Goal: Navigation & Orientation: Find specific page/section

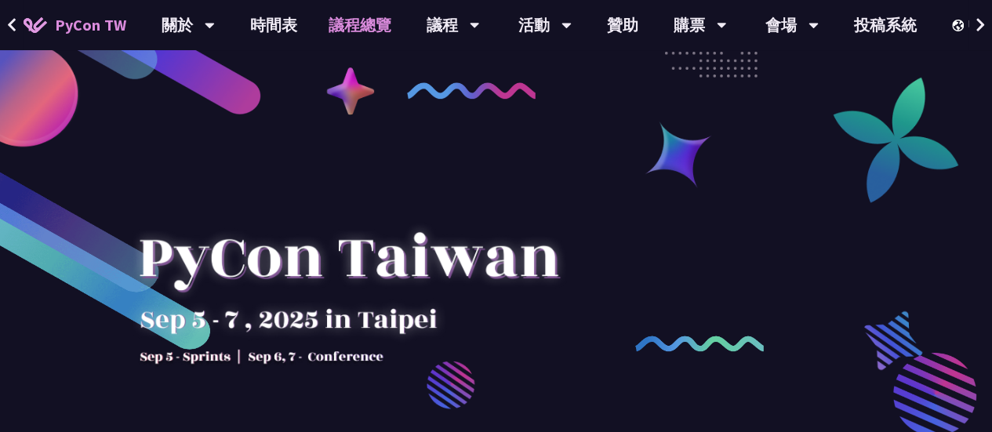
click at [330, 20] on link "議程總覽" at bounding box center [360, 25] width 94 height 50
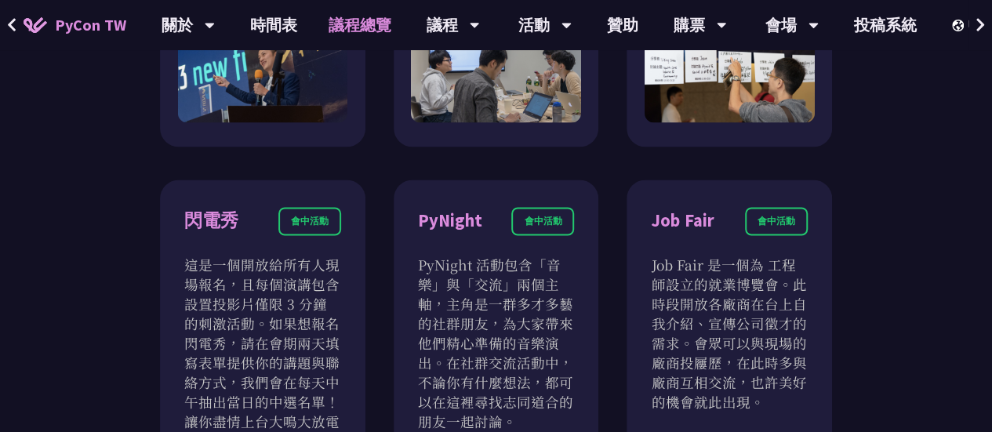
scroll to position [1249, 0]
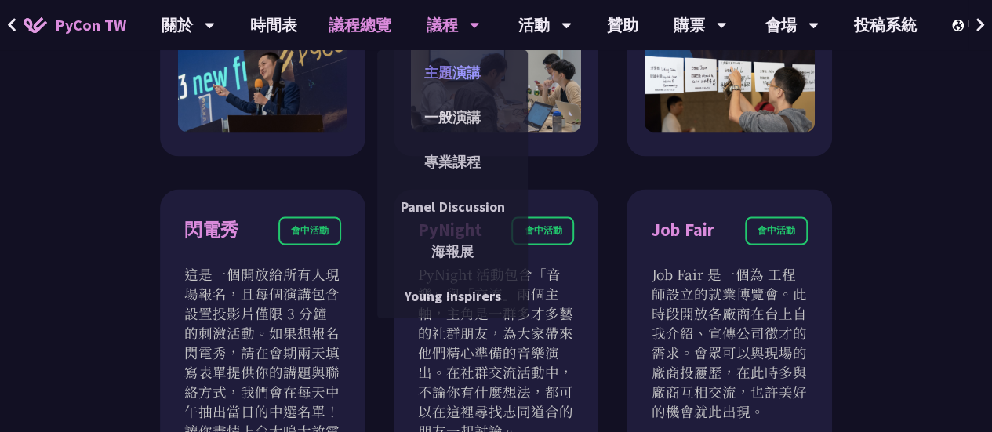
click at [455, 71] on link "主題演講" at bounding box center [452, 72] width 151 height 37
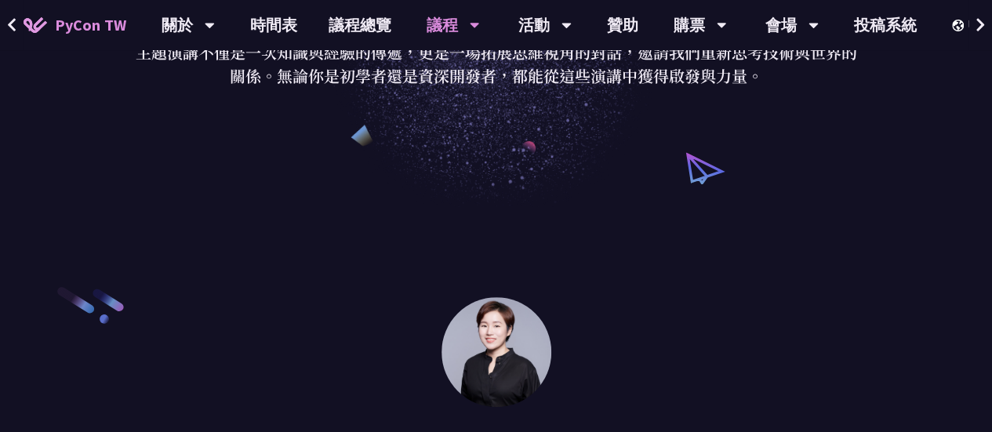
scroll to position [235, 0]
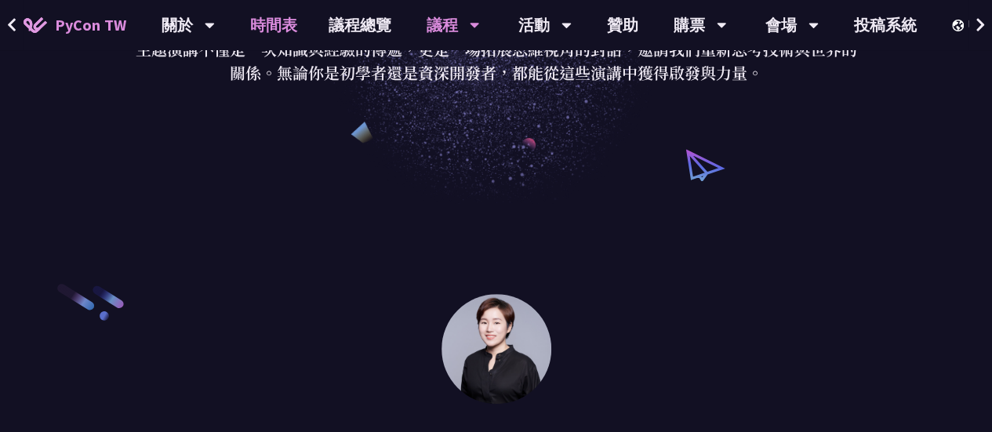
click at [273, 29] on link "時間表" at bounding box center [274, 25] width 78 height 50
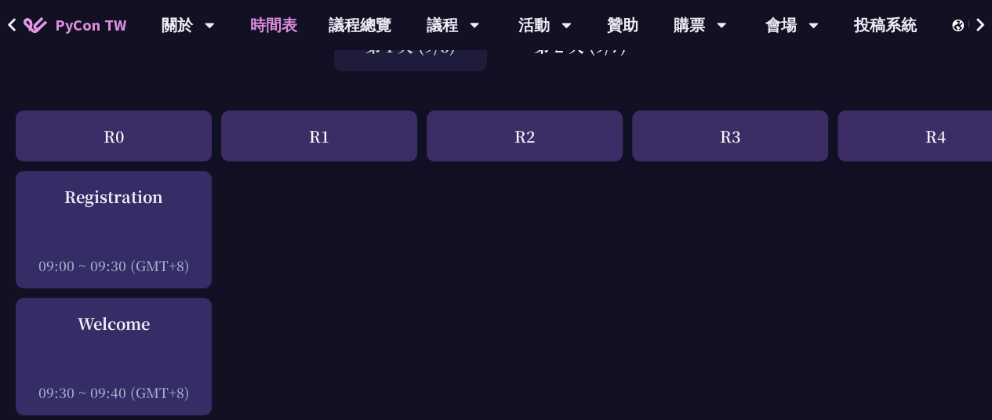
scroll to position [314, 0]
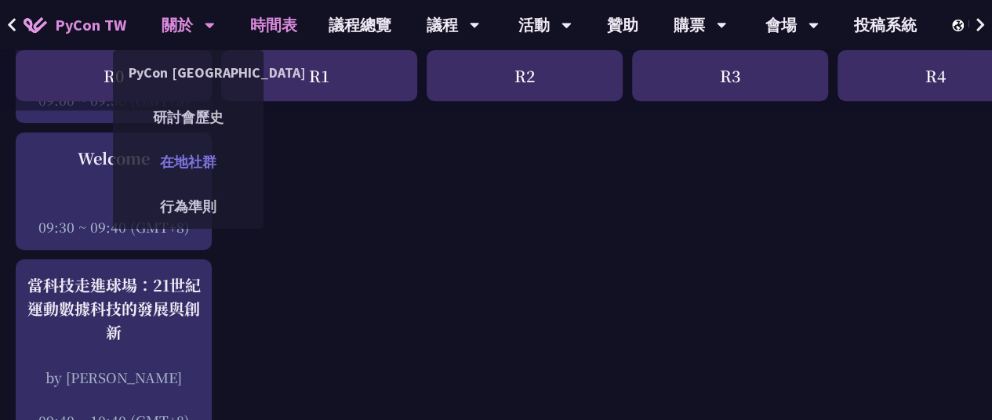
click at [195, 161] on link "在地社群" at bounding box center [188, 162] width 151 height 37
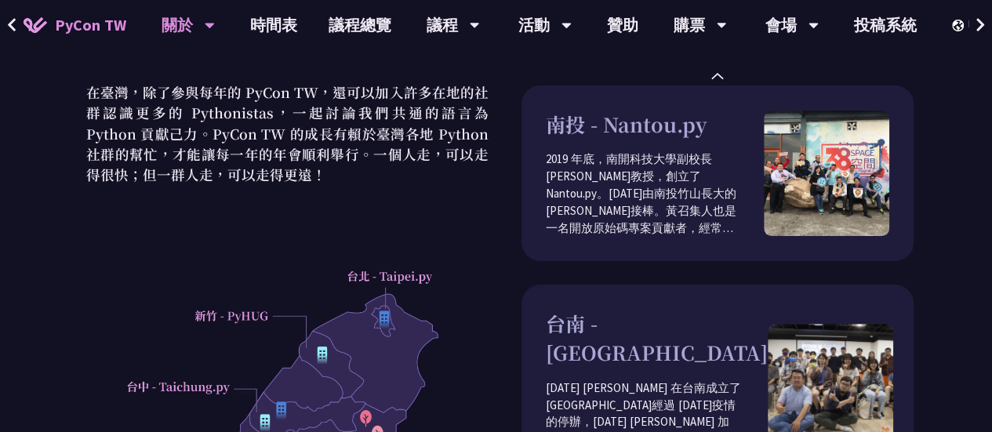
scroll to position [706, 0]
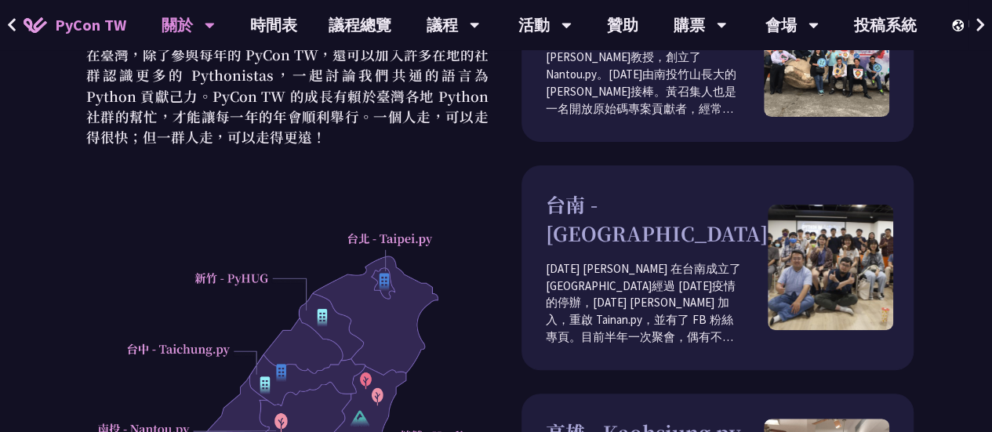
scroll to position [235, 0]
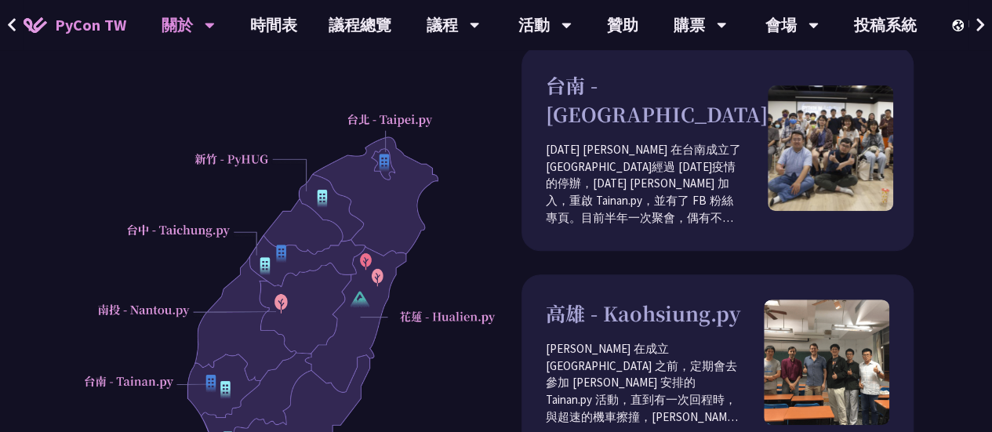
click at [164, 313] on div at bounding box center [287, 326] width 418 height 438
click at [142, 382] on div at bounding box center [287, 326] width 418 height 438
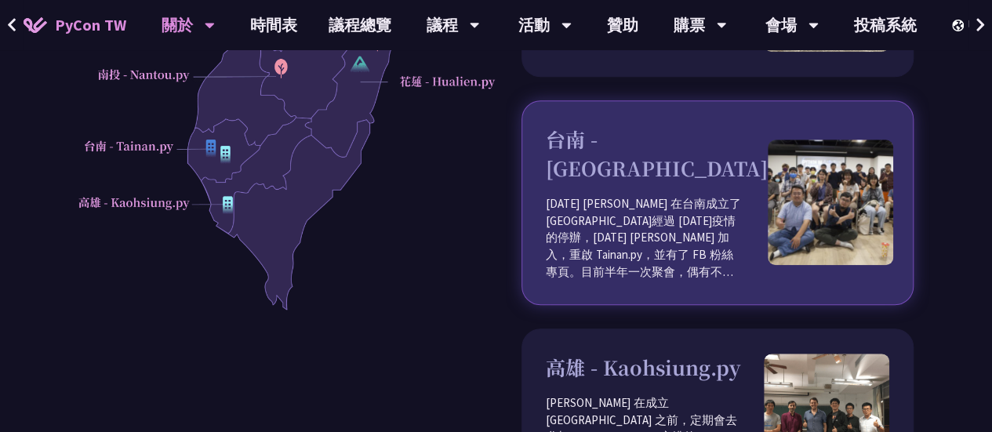
scroll to position [392, 0]
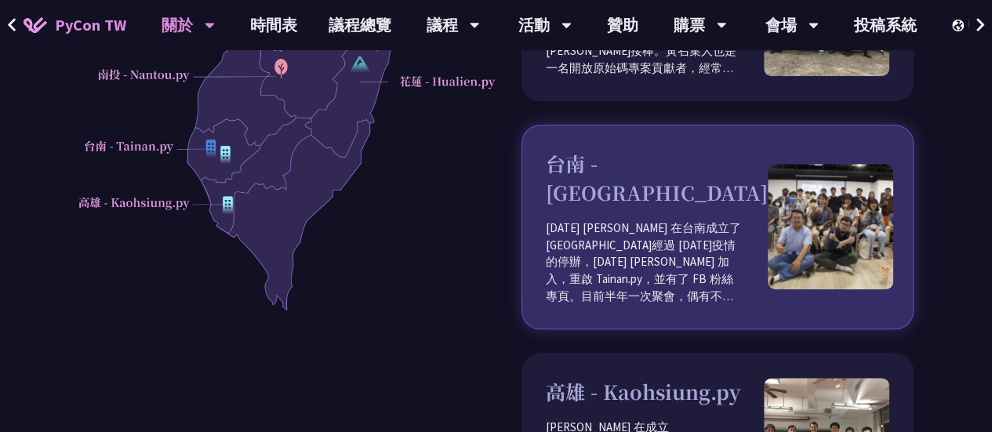
click at [655, 220] on p "[DATE] [PERSON_NAME] 在台南成立了 [GEOGRAPHIC_DATA]經過 [DATE]疫情的停辦，[DATE] [PERSON_NAME…" at bounding box center [657, 263] width 222 height 86
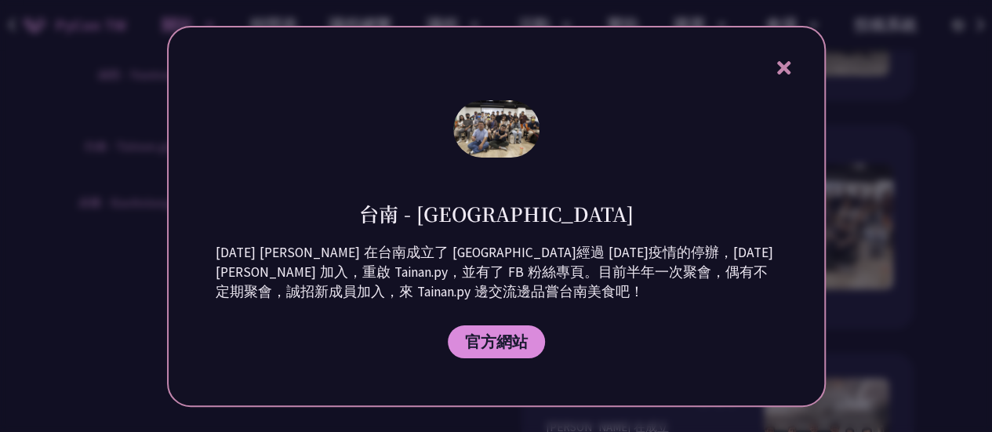
click at [786, 59] on icon at bounding box center [784, 68] width 20 height 20
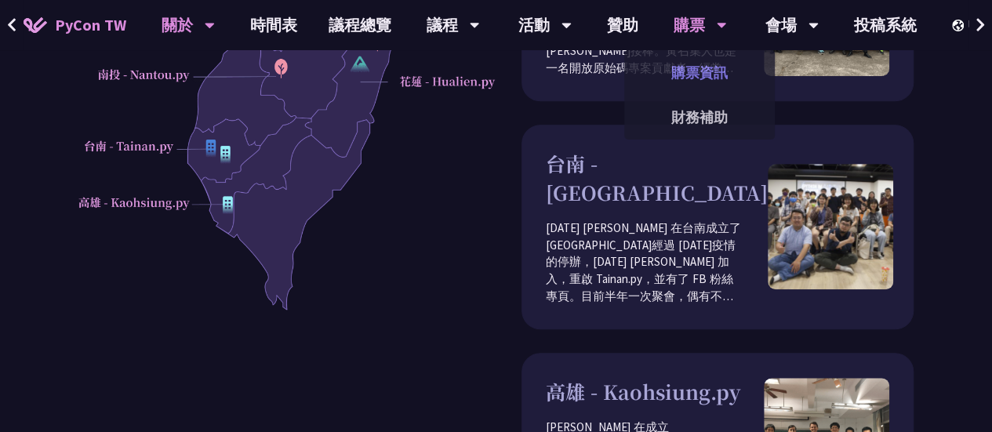
click at [699, 73] on link "購票資訊" at bounding box center [699, 72] width 151 height 37
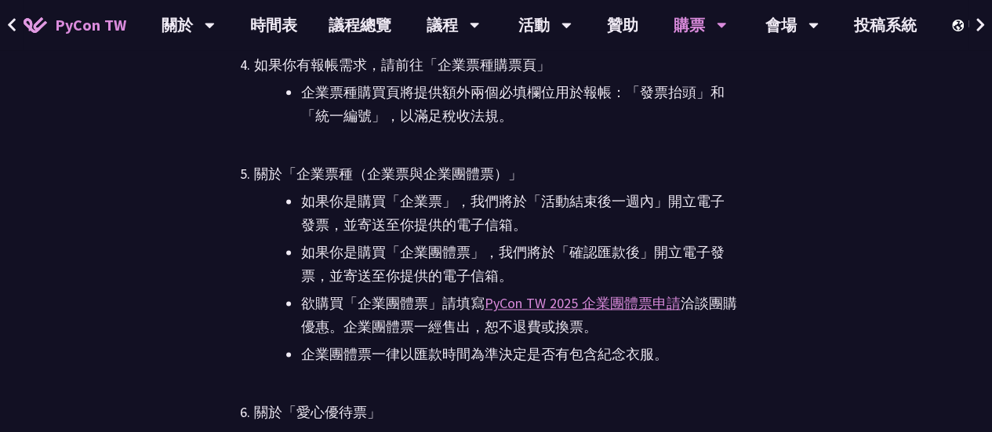
scroll to position [3842, 0]
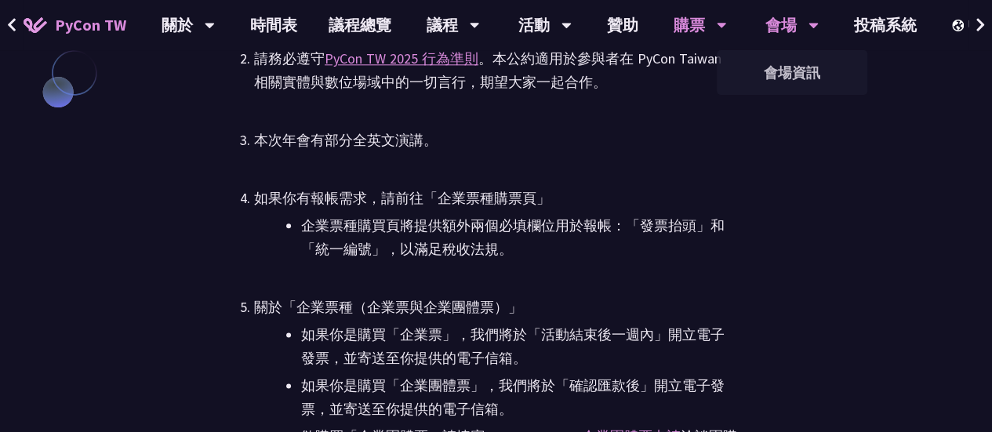
click at [811, 29] on icon at bounding box center [814, 25] width 10 height 16
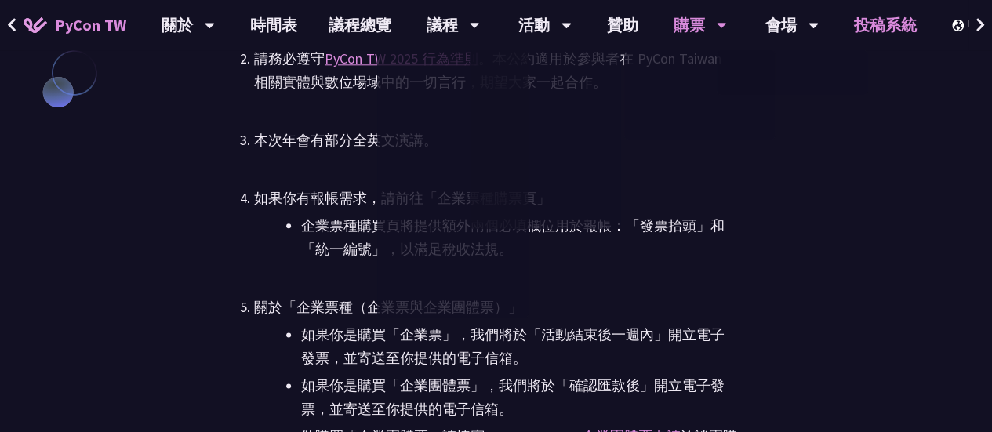
click at [895, 31] on link "投稿系統" at bounding box center [885, 25] width 94 height 50
